Goal: Check status: Check status

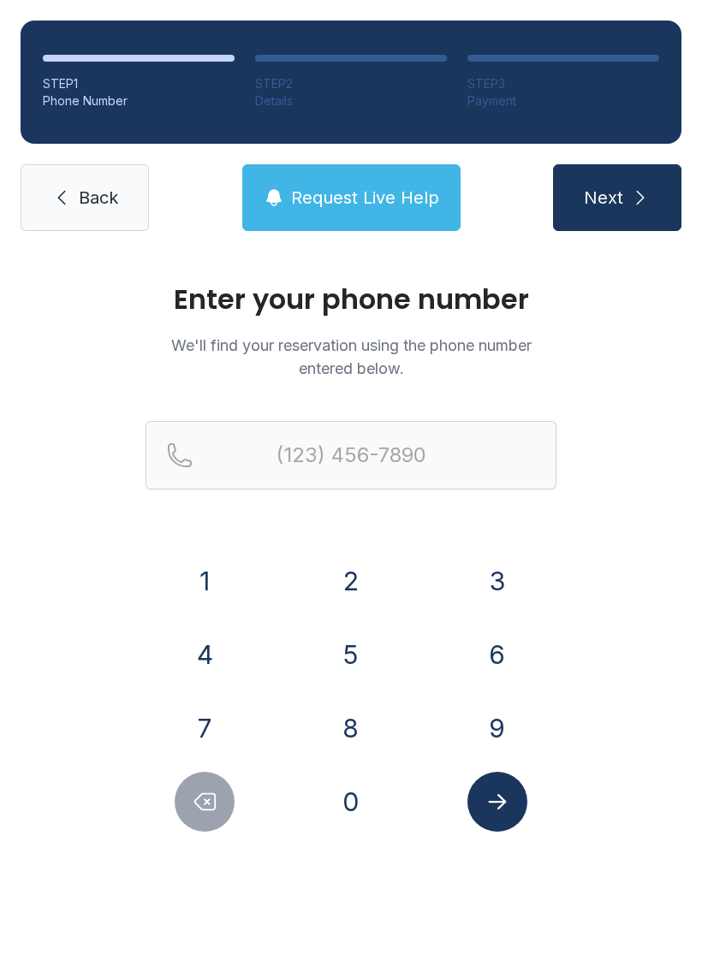
click at [338, 734] on button "8" at bounding box center [351, 728] width 60 height 60
click at [487, 669] on button "6" at bounding box center [497, 655] width 60 height 60
click at [329, 668] on button "5" at bounding box center [351, 655] width 60 height 60
click at [509, 722] on button "9" at bounding box center [497, 728] width 60 height 60
click at [373, 746] on button "8" at bounding box center [351, 728] width 60 height 60
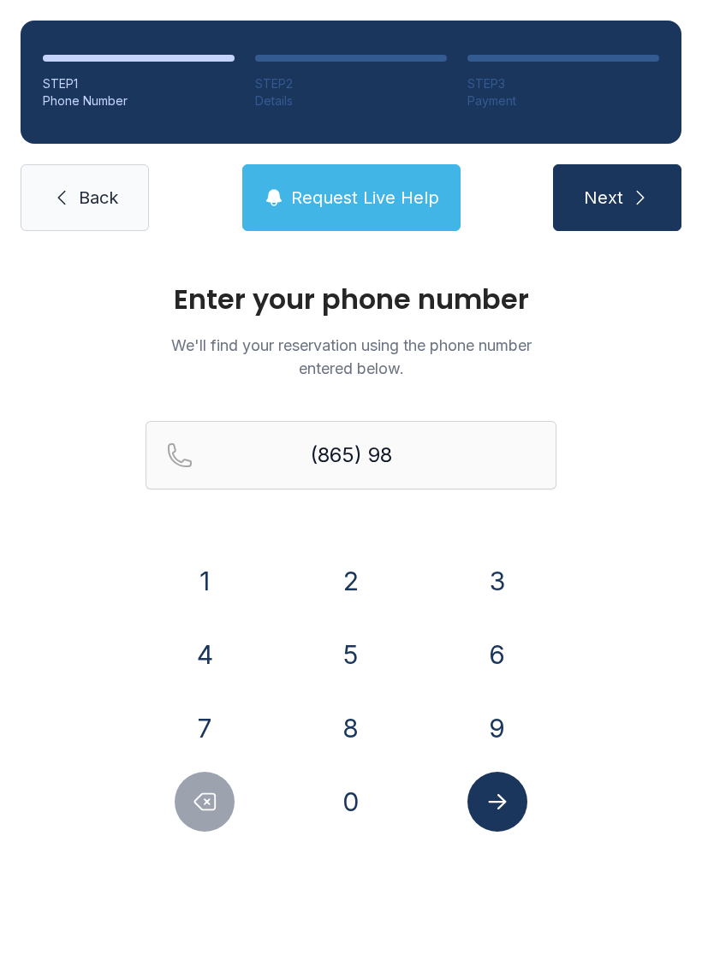
click at [346, 657] on button "5" at bounding box center [351, 655] width 60 height 60
click at [351, 579] on button "2" at bounding box center [351, 581] width 60 height 60
click at [349, 792] on button "0" at bounding box center [351, 802] width 60 height 60
click at [493, 728] on button "9" at bounding box center [497, 728] width 60 height 60
click at [490, 582] on button "3" at bounding box center [497, 581] width 60 height 60
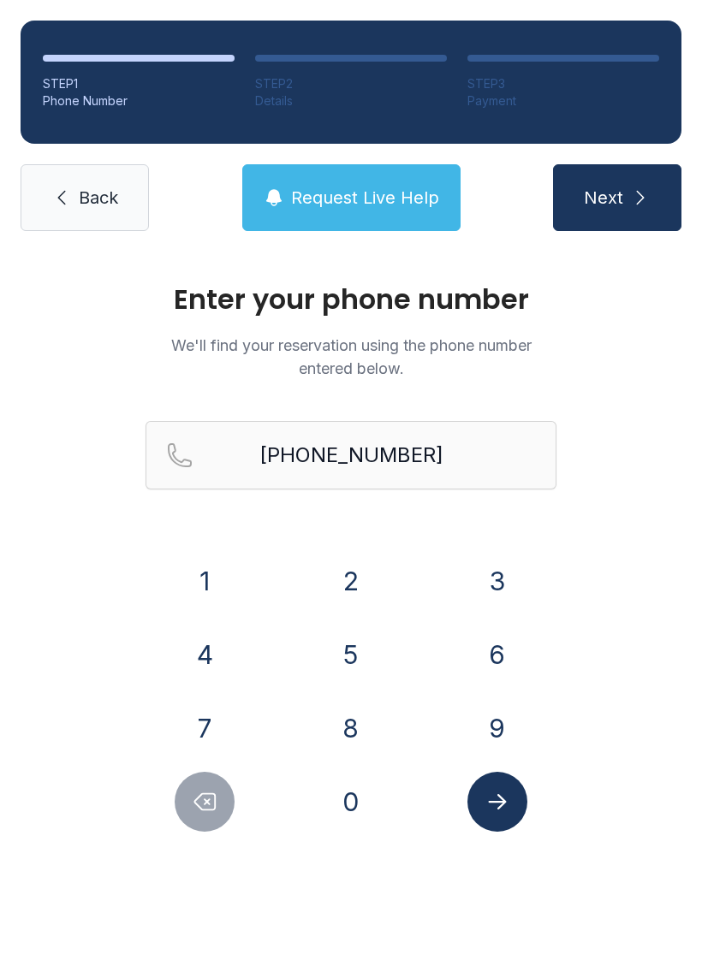
click at [509, 805] on icon "Submit lookup form" at bounding box center [497, 802] width 26 height 26
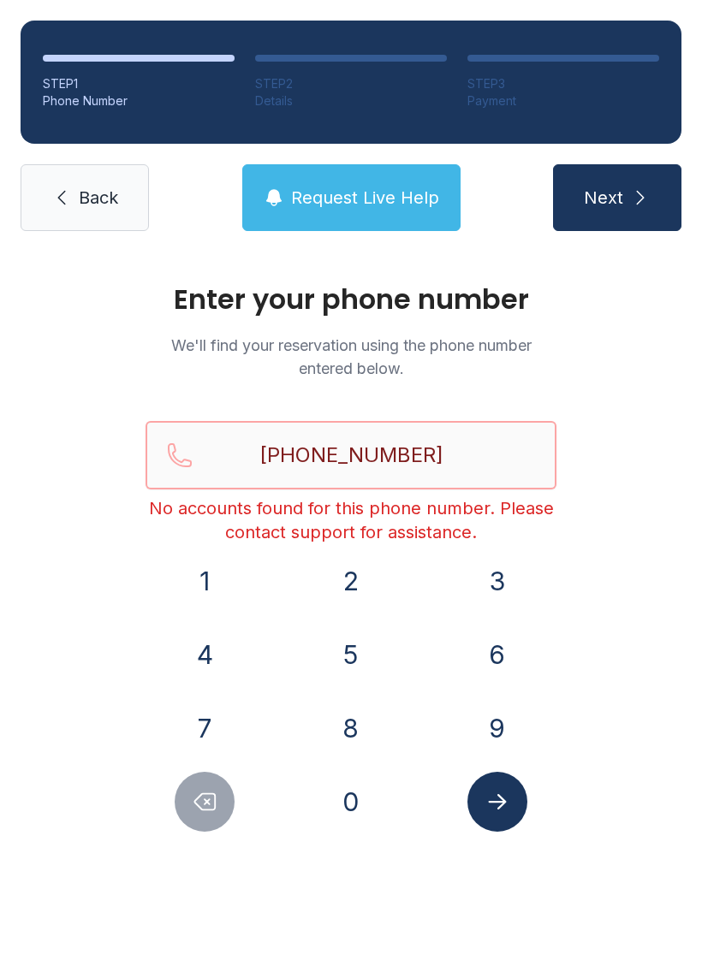
click at [467, 425] on input "[PHONE_NUMBER]" at bounding box center [351, 455] width 411 height 68
click at [478, 456] on input "[PHONE_NUMBER]" at bounding box center [351, 455] width 411 height 68
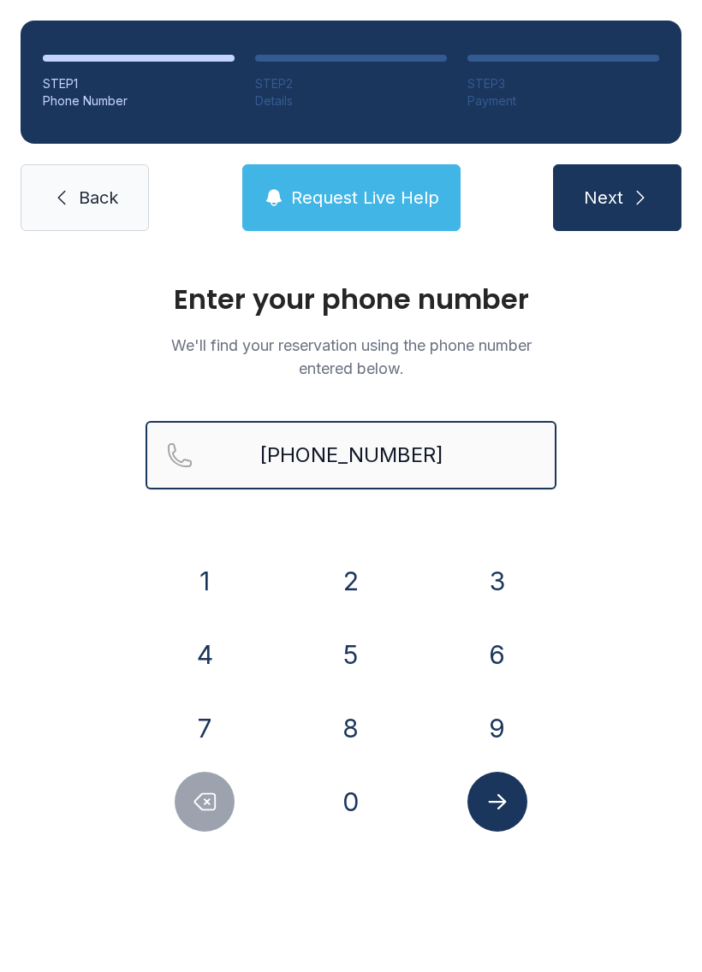
click at [616, 198] on button "Next" at bounding box center [617, 197] width 128 height 67
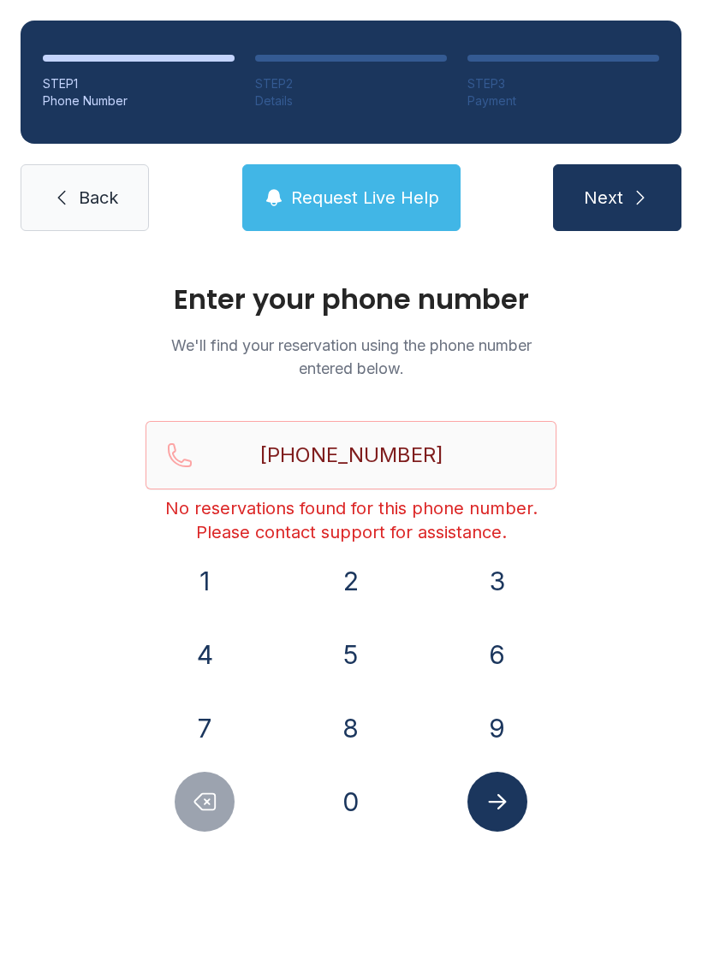
click at [645, 577] on div "Enter your phone number We'll find your reservation using the phone number ente…" at bounding box center [351, 576] width 702 height 649
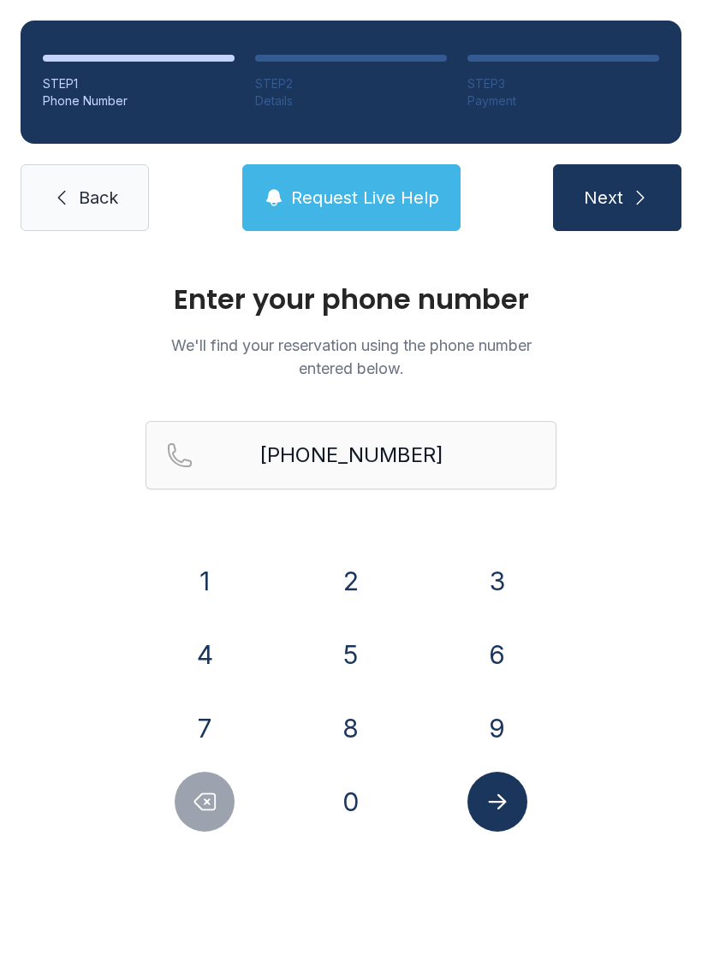
click at [209, 823] on button "Delete number" at bounding box center [205, 802] width 60 height 60
click at [214, 803] on icon "Delete number" at bounding box center [205, 802] width 26 height 26
click at [213, 802] on icon "Delete number" at bounding box center [205, 802] width 26 height 26
click at [195, 822] on button "Delete number" at bounding box center [205, 802] width 60 height 60
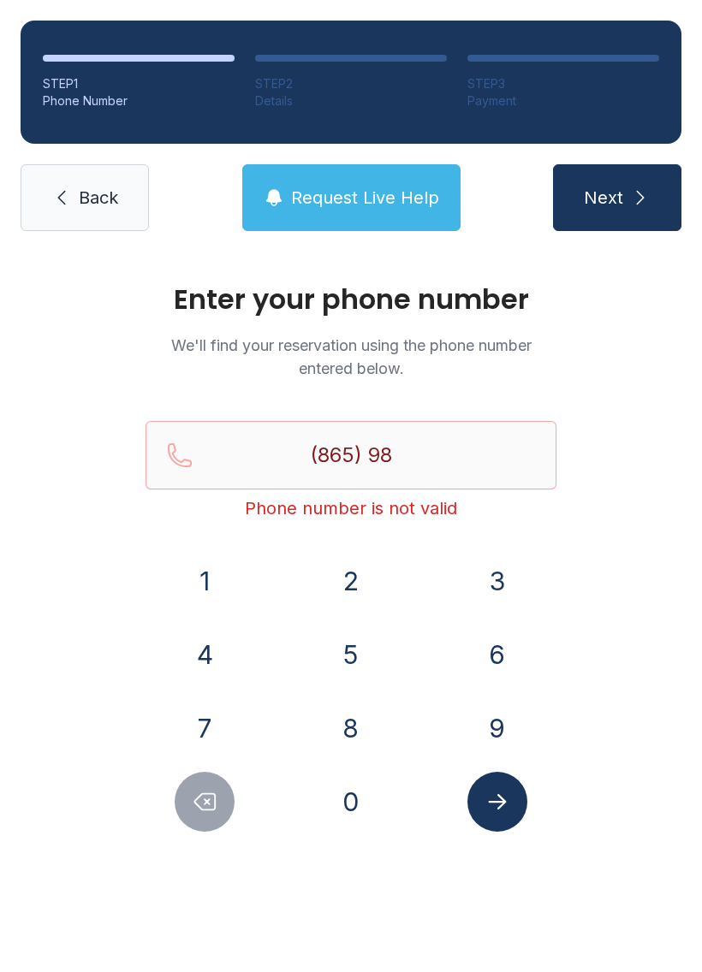
click at [195, 821] on button "Delete number" at bounding box center [205, 802] width 60 height 60
click at [194, 823] on button "Delete number" at bounding box center [205, 802] width 60 height 60
click at [187, 825] on button "Delete number" at bounding box center [205, 802] width 60 height 60
type input "(8"
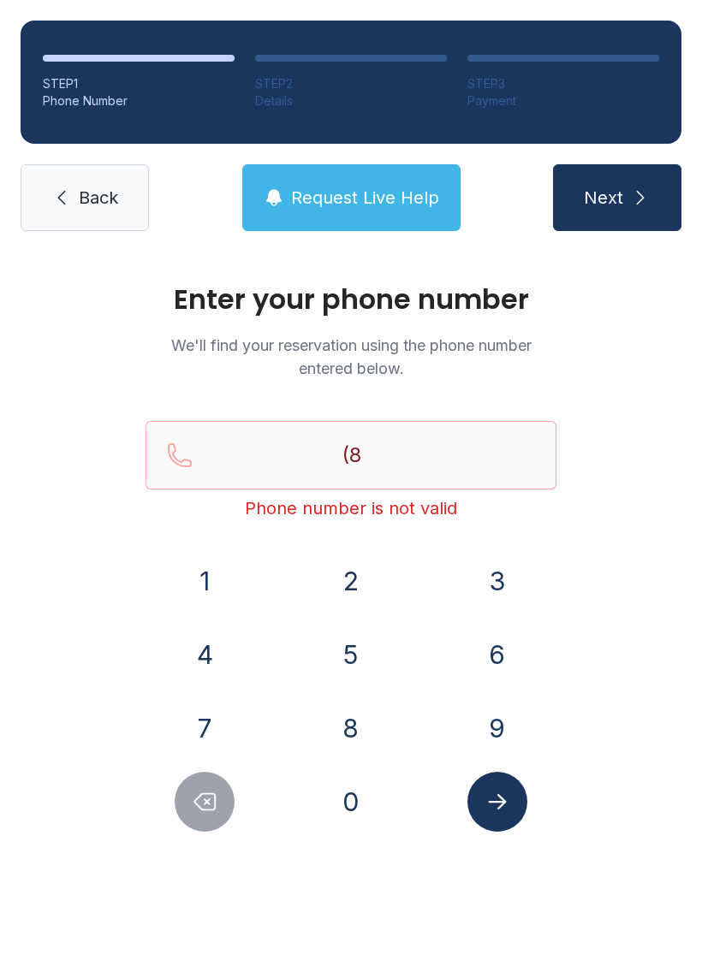
click at [192, 831] on div at bounding box center [205, 802] width 119 height 60
click at [196, 823] on button "Delete number" at bounding box center [205, 802] width 60 height 60
click at [384, 193] on span "Request Live Help" at bounding box center [365, 198] width 148 height 24
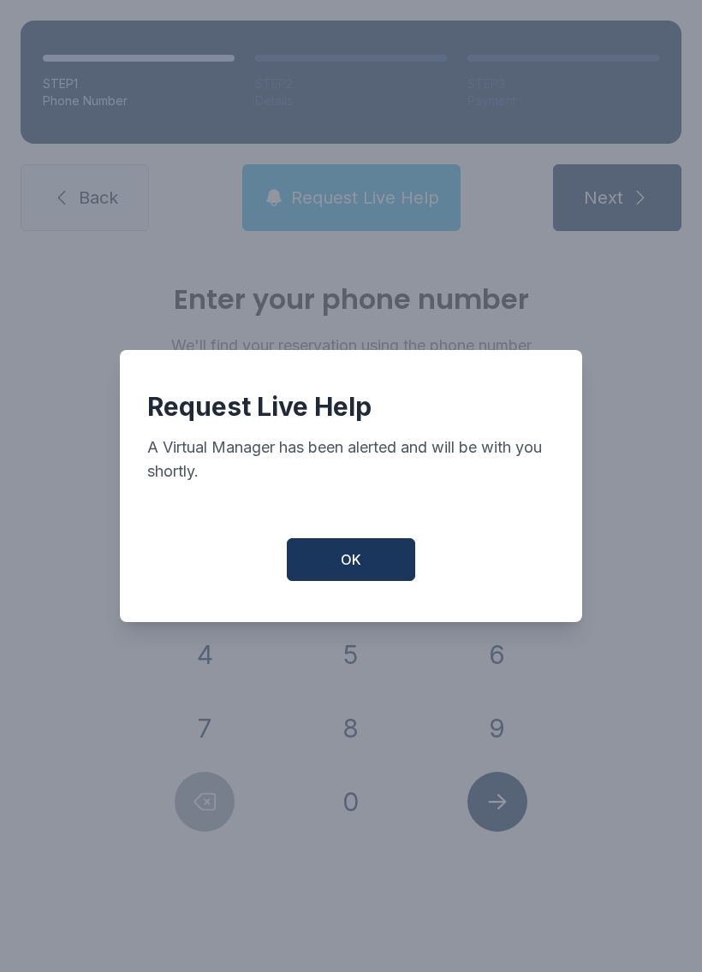
click at [378, 574] on button "OK" at bounding box center [351, 559] width 128 height 43
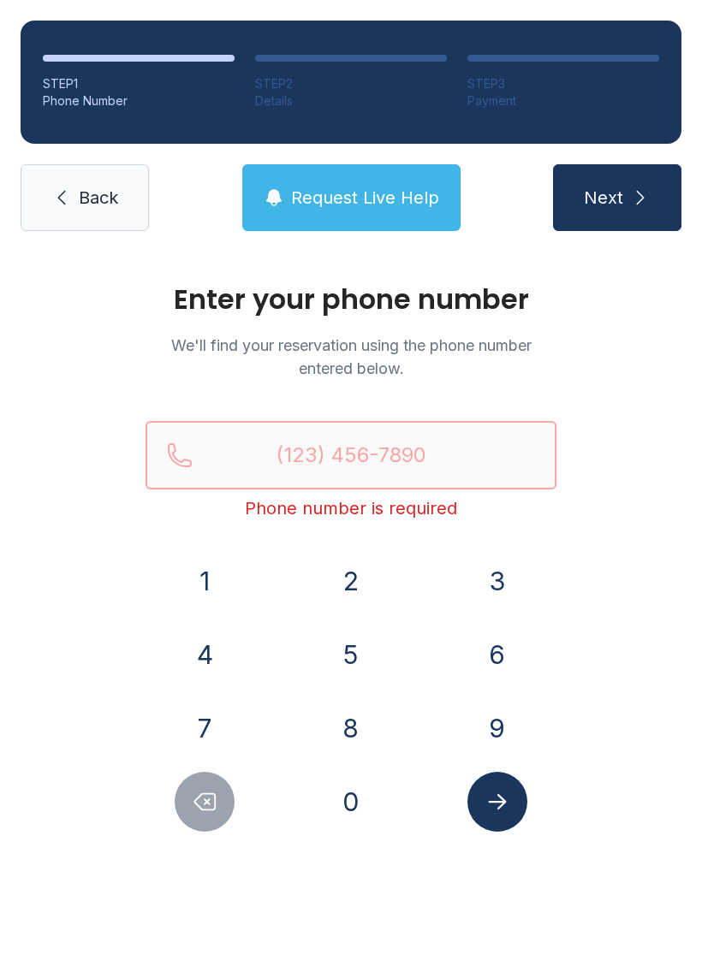
click at [389, 453] on input "Reservation phone number" at bounding box center [351, 455] width 411 height 68
type input "("
click at [647, 589] on div "Enter your phone number We'll find your reservation using the phone number ente…" at bounding box center [351, 576] width 702 height 649
click at [502, 725] on button "9" at bounding box center [497, 728] width 60 height 60
click at [341, 576] on button "2" at bounding box center [351, 581] width 60 height 60
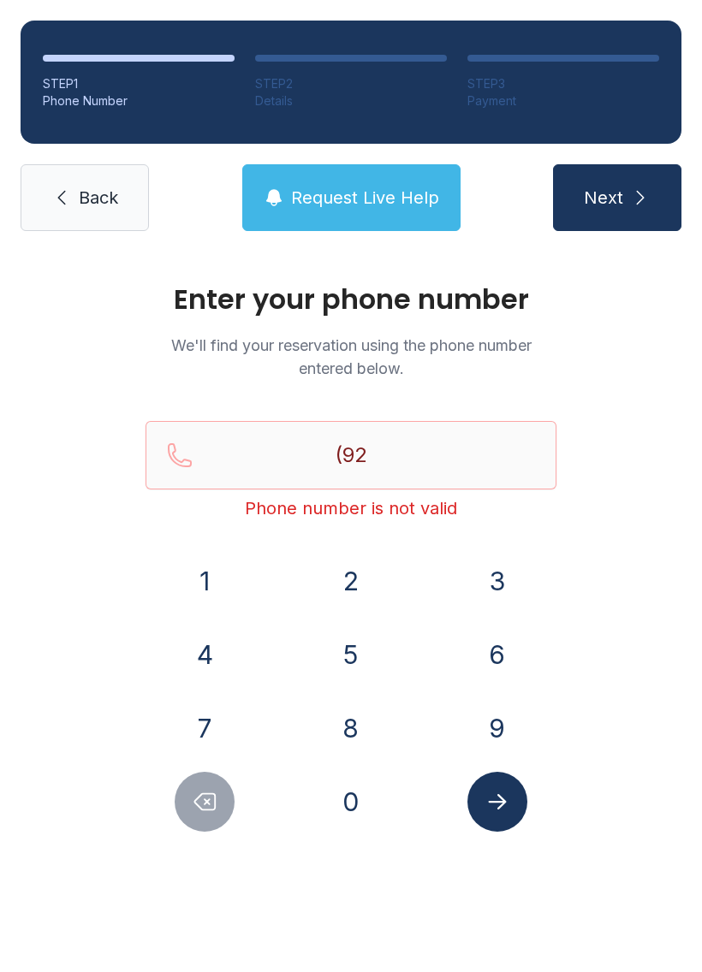
click at [203, 803] on icon "Delete number" at bounding box center [205, 802] width 26 height 26
click at [235, 565] on div "1" at bounding box center [205, 581] width 119 height 60
click at [367, 580] on button "2" at bounding box center [351, 581] width 60 height 60
click at [225, 805] on button "Delete number" at bounding box center [205, 802] width 60 height 60
click at [216, 574] on button "1" at bounding box center [205, 581] width 60 height 60
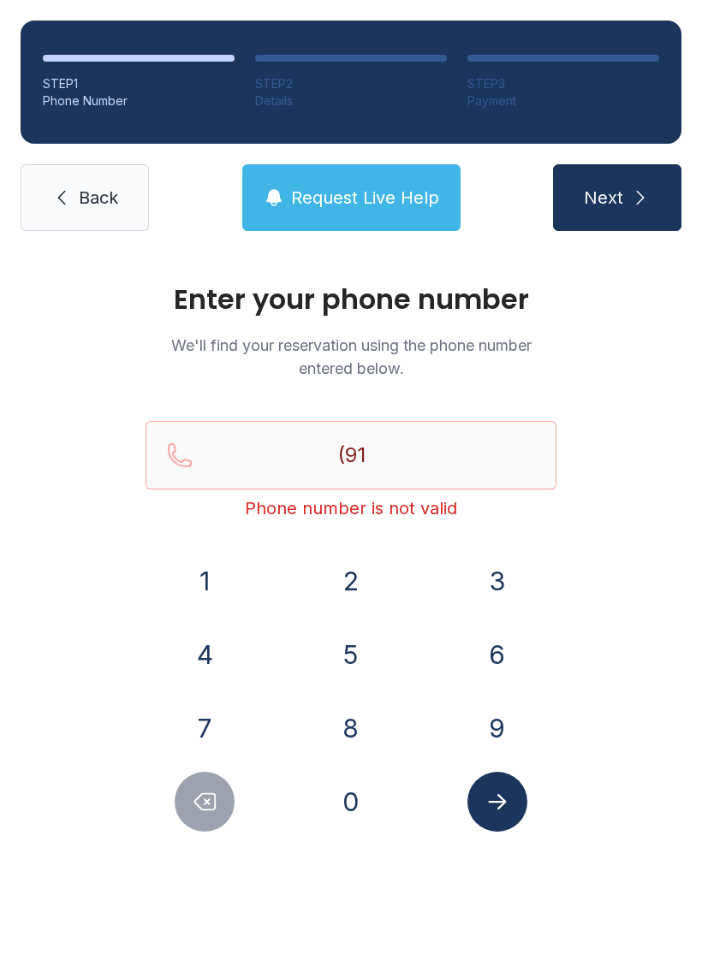
click at [341, 574] on button "2" at bounding box center [351, 581] width 60 height 60
click at [502, 639] on button "6" at bounding box center [497, 655] width 60 height 60
click at [373, 809] on button "0" at bounding box center [351, 802] width 60 height 60
click at [226, 640] on button "4" at bounding box center [205, 655] width 60 height 60
click at [349, 592] on button "2" at bounding box center [351, 581] width 60 height 60
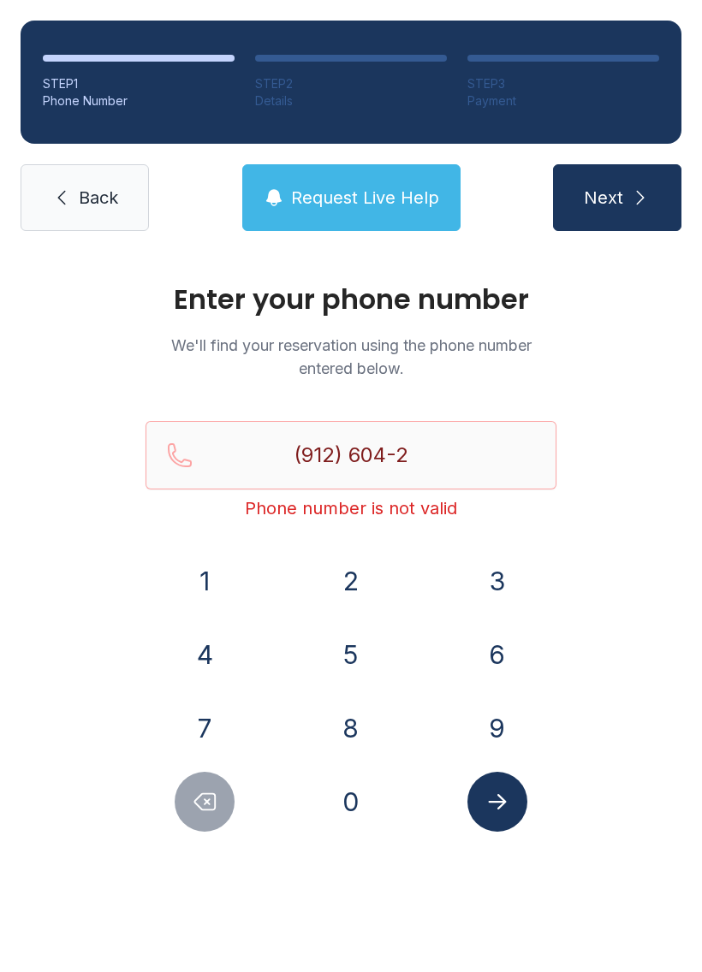
click at [223, 581] on button "1" at bounding box center [205, 581] width 60 height 60
click at [509, 661] on button "6" at bounding box center [497, 655] width 60 height 60
click at [498, 728] on button "9" at bounding box center [497, 728] width 60 height 60
type input "[PHONE_NUMBER]"
click at [496, 815] on button "Submit lookup form" at bounding box center [497, 802] width 60 height 60
